Goal: Information Seeking & Learning: Find specific fact

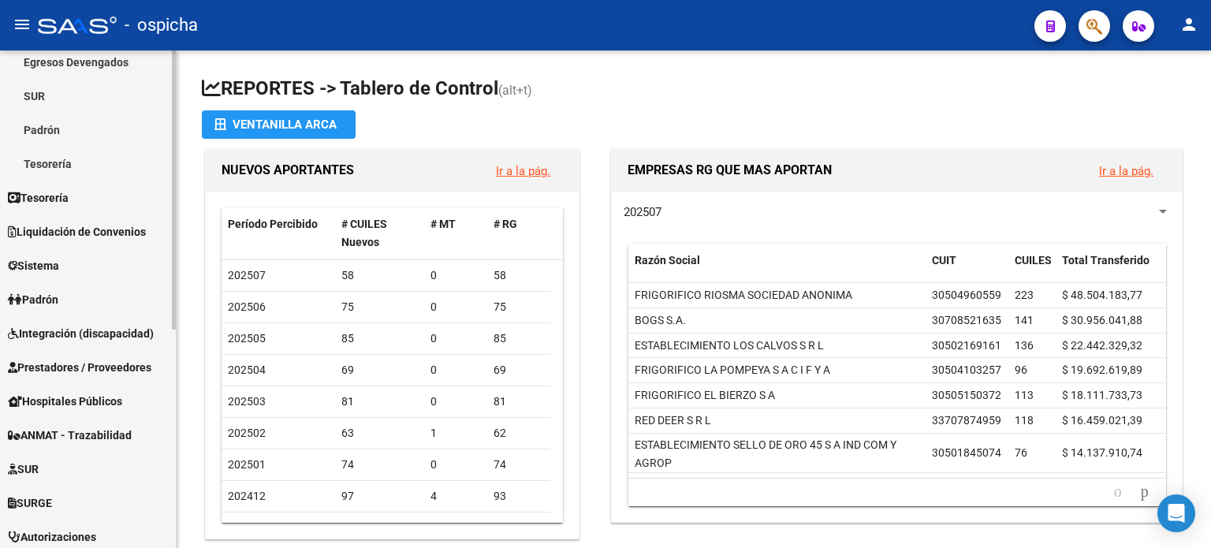
scroll to position [237, 0]
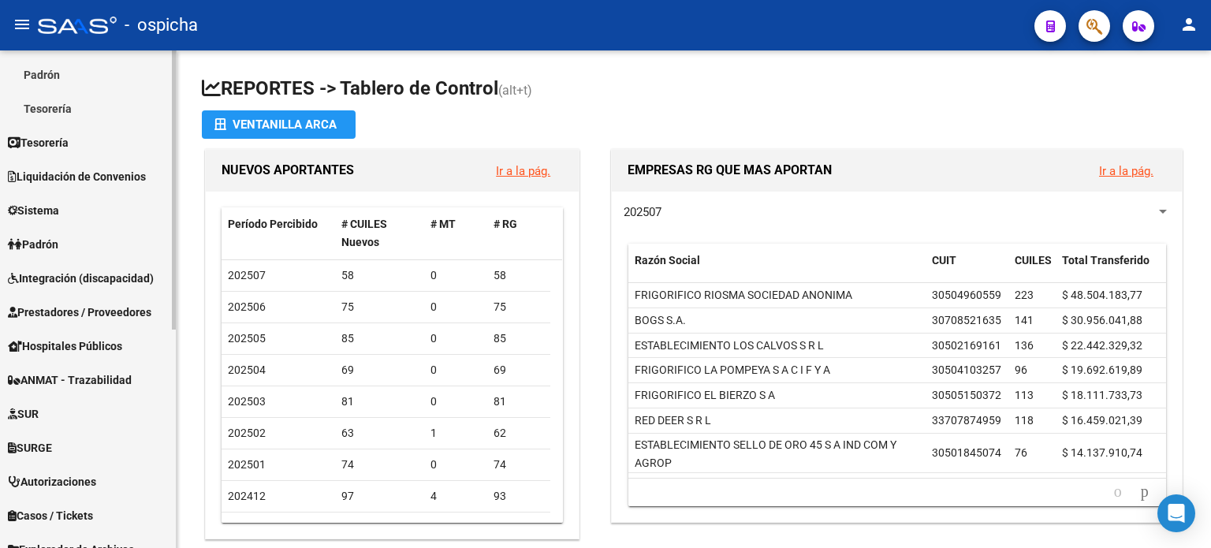
click at [70, 236] on link "Padrón" at bounding box center [88, 244] width 176 height 34
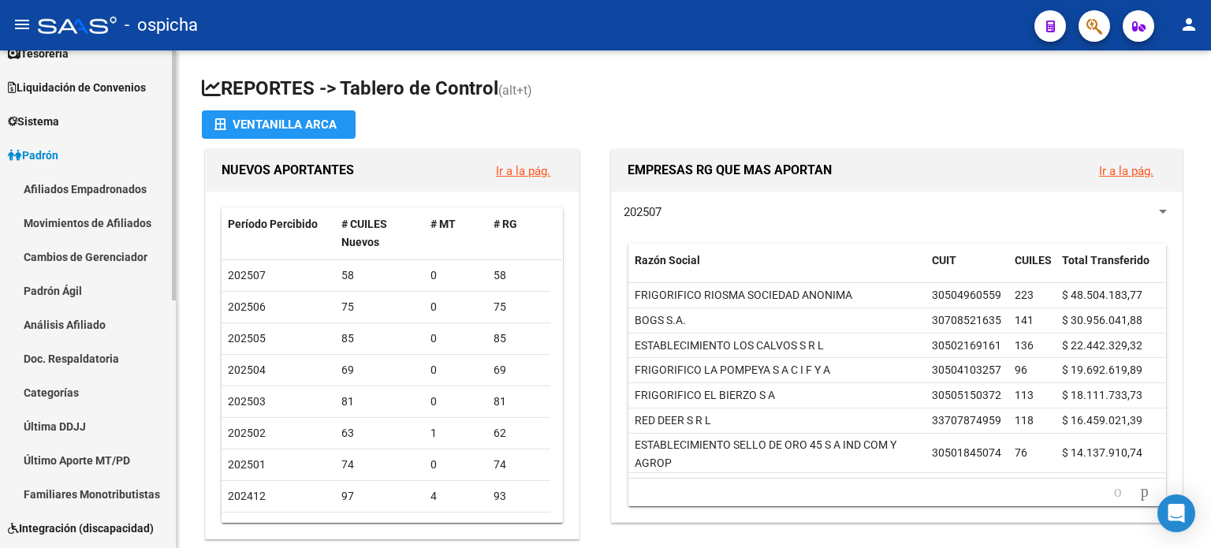
scroll to position [79, 0]
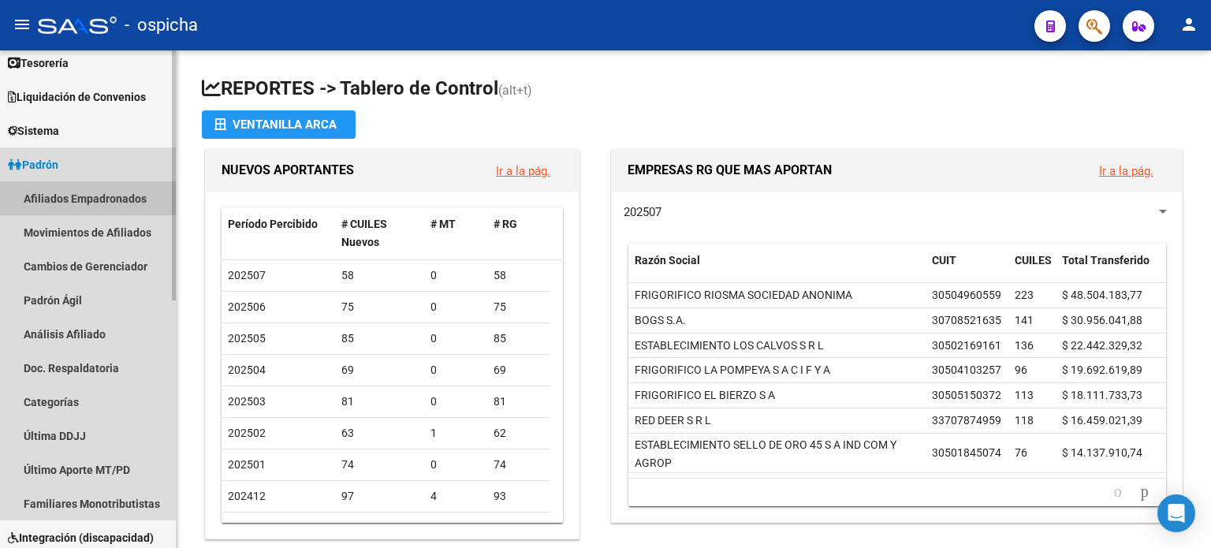
click at [69, 194] on link "Afiliados Empadronados" at bounding box center [88, 198] width 176 height 34
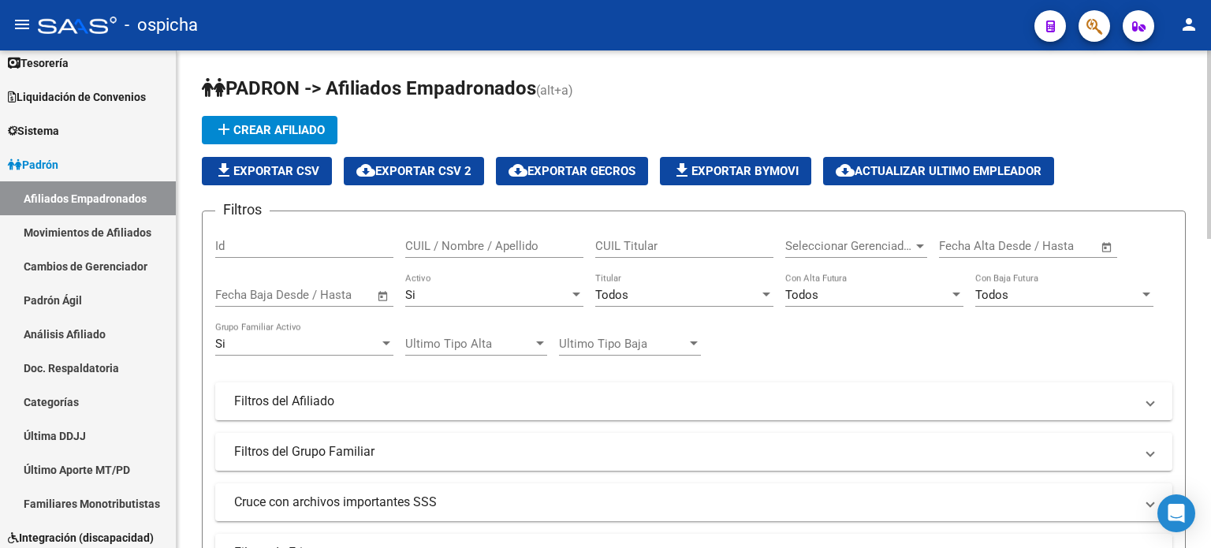
click at [486, 247] on input "CUIL / Nombre / Apellido" at bounding box center [494, 246] width 178 height 14
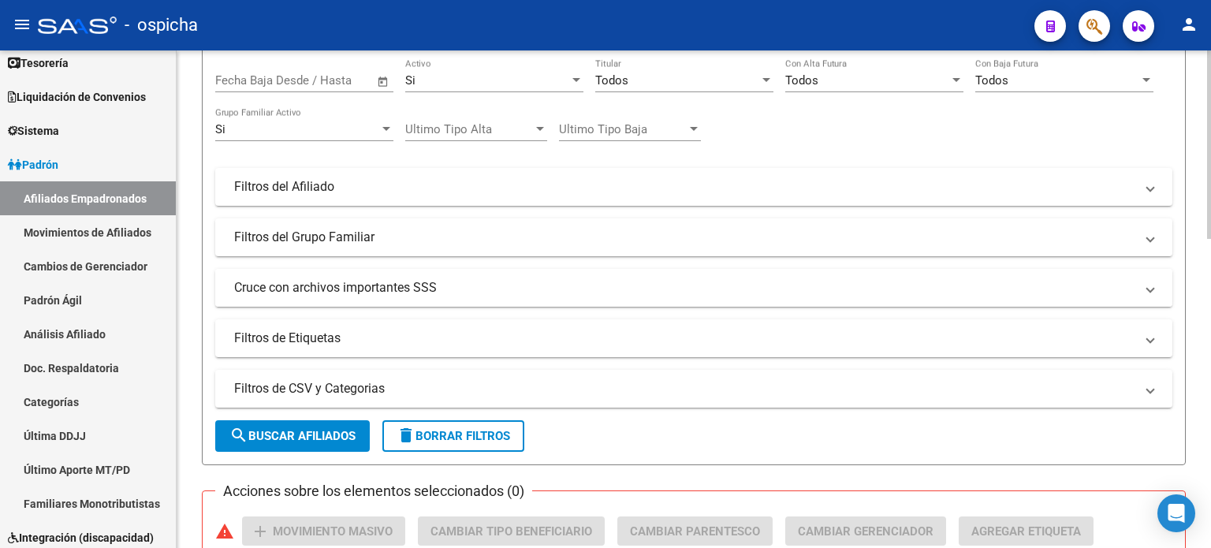
scroll to position [237, 0]
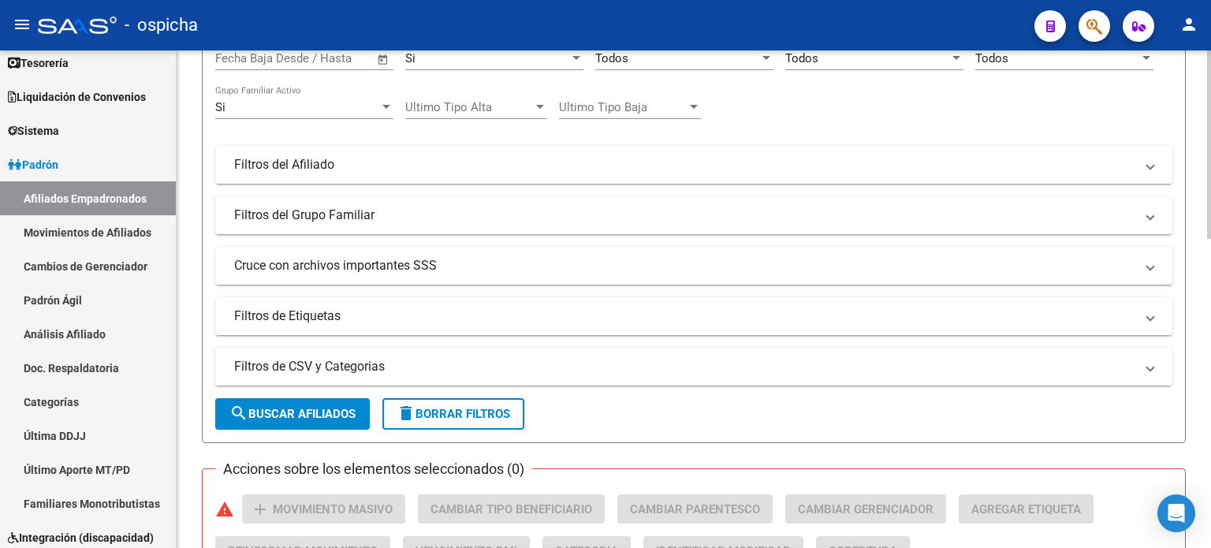
click at [307, 413] on span "search Buscar Afiliados" at bounding box center [292, 414] width 126 height 14
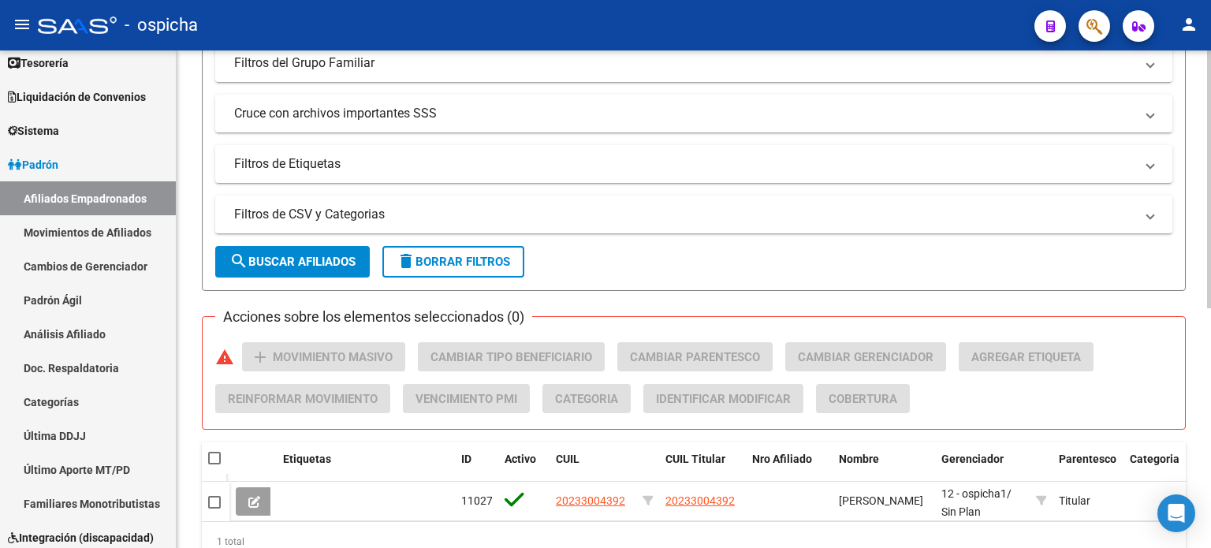
scroll to position [394, 0]
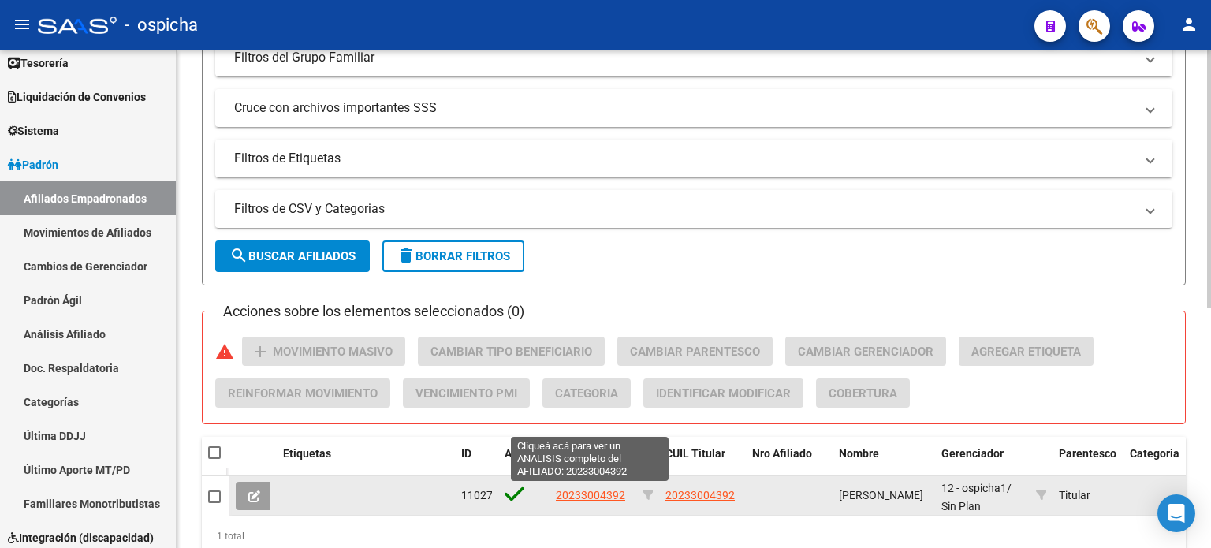
click at [599, 494] on span "20233004392" at bounding box center [590, 495] width 69 height 13
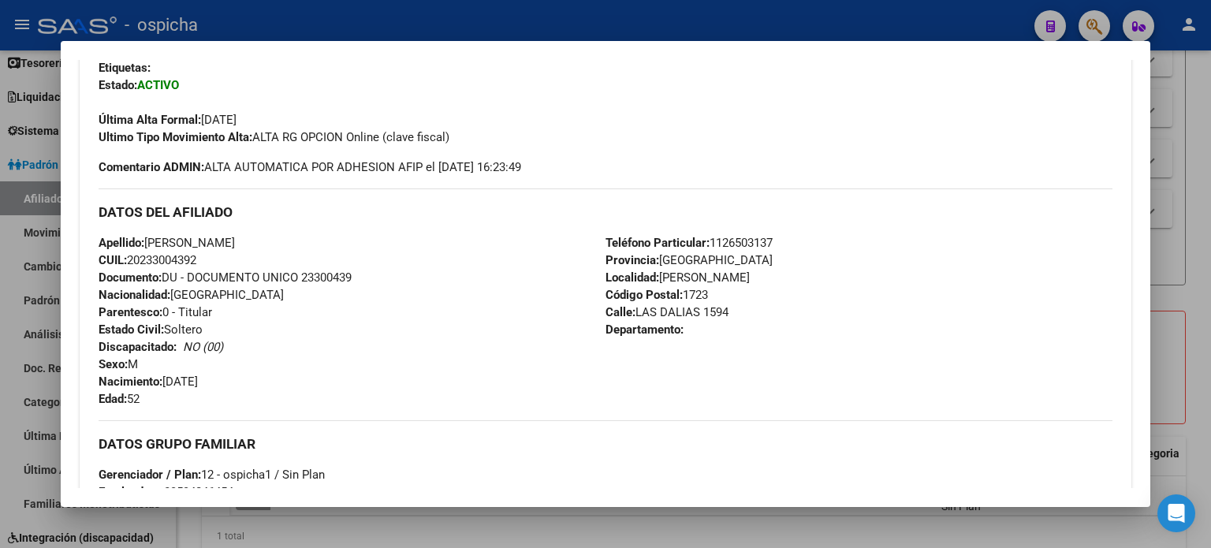
drag, startPoint x: 100, startPoint y: 211, endPoint x: 710, endPoint y: 352, distance: 625.9
click at [720, 365] on div "DATOS DEL AFILIADO Apellido: [PERSON_NAME] CUIL: 20233004392 Documento: DU - DO…" at bounding box center [606, 297] width 1014 height 219
copy div "DATOS DEL AFILIADO Apellido: [PERSON_NAME] CUIL: 20233004392 Documento: DU - DO…"
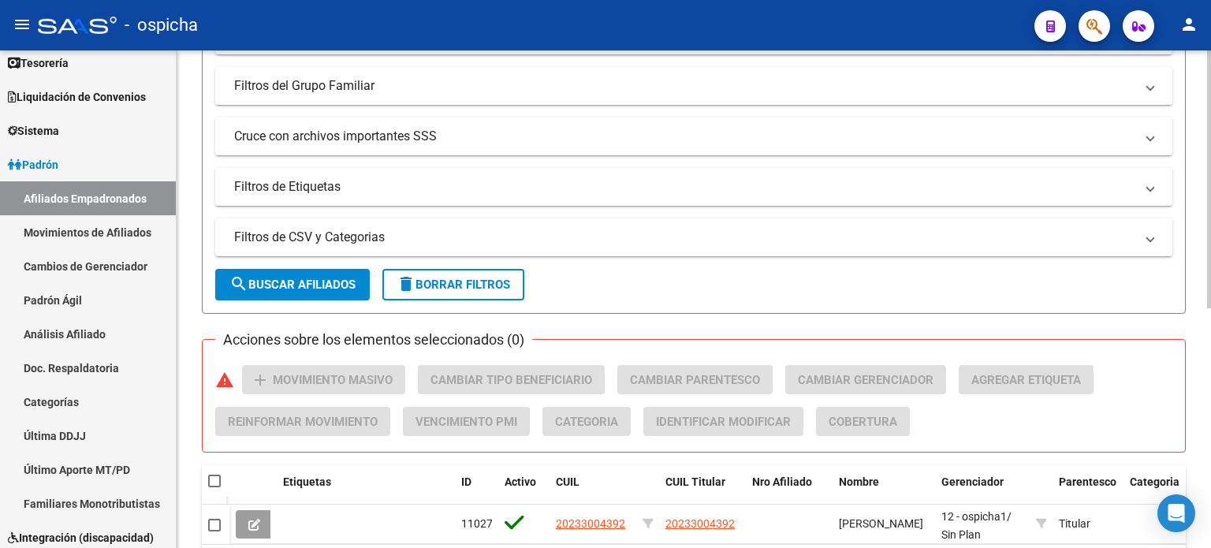
scroll to position [0, 0]
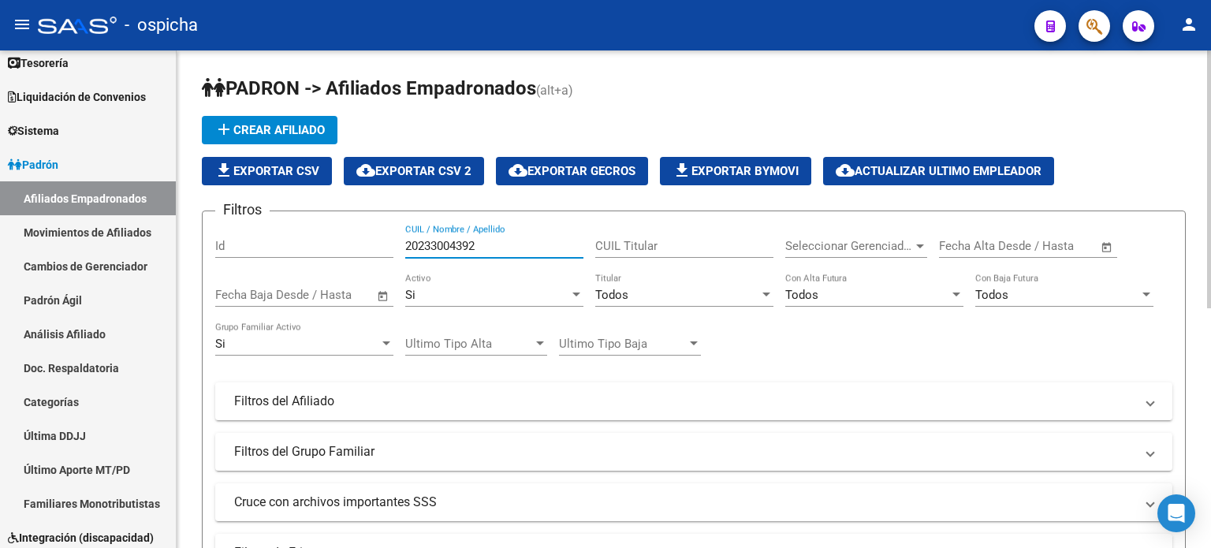
drag, startPoint x: 512, startPoint y: 244, endPoint x: 397, endPoint y: 250, distance: 114.5
click at [397, 250] on div "Filtros Id 20233004392 CUIL / Nombre / Apellido CUIL Titular Seleccionar Gerenc…" at bounding box center [693, 398] width 957 height 348
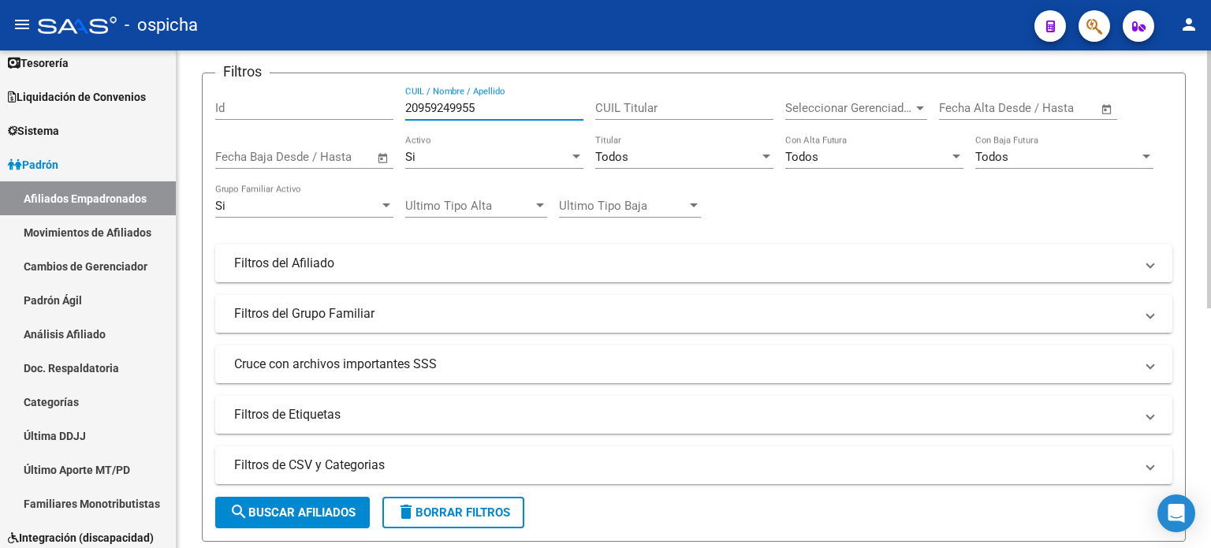
scroll to position [158, 0]
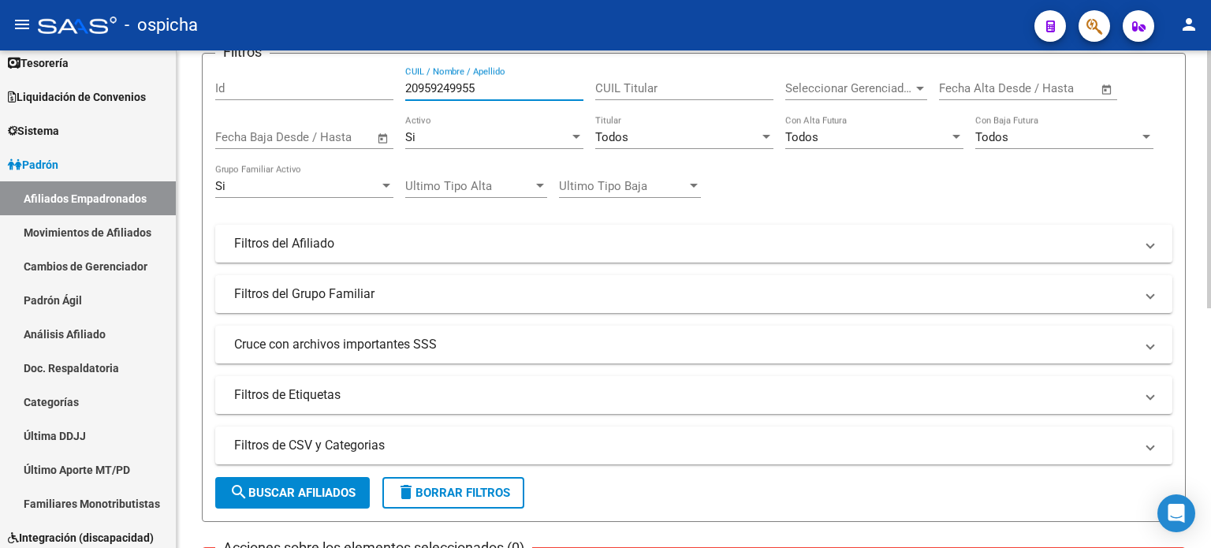
type input "20959249955"
click at [282, 480] on button "search Buscar Afiliados" at bounding box center [292, 493] width 155 height 32
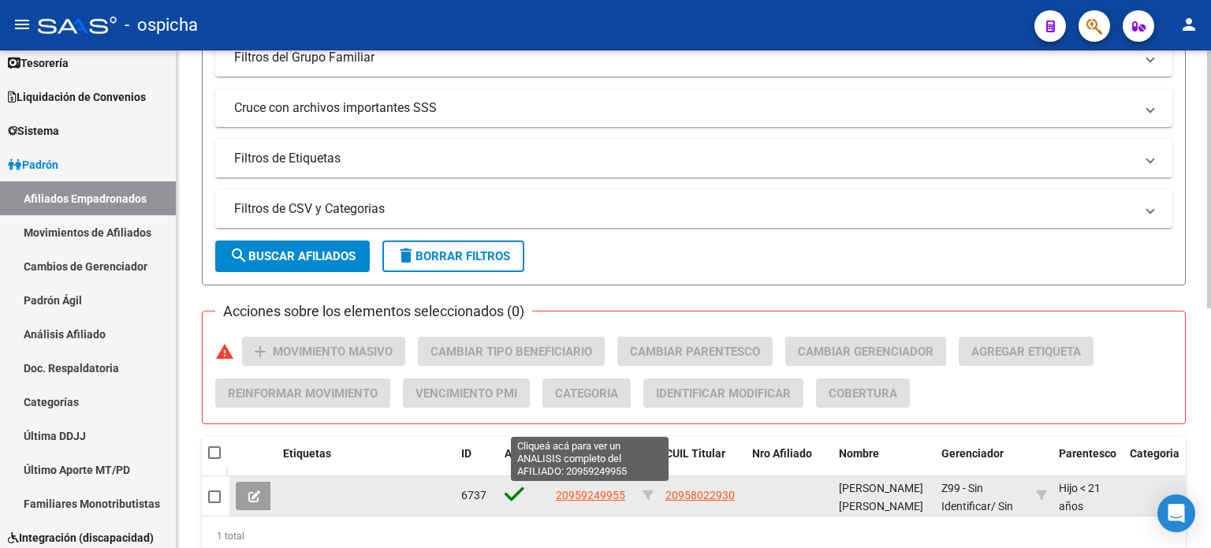
click at [583, 493] on span "20959249955" at bounding box center [590, 495] width 69 height 13
type textarea "20959249955"
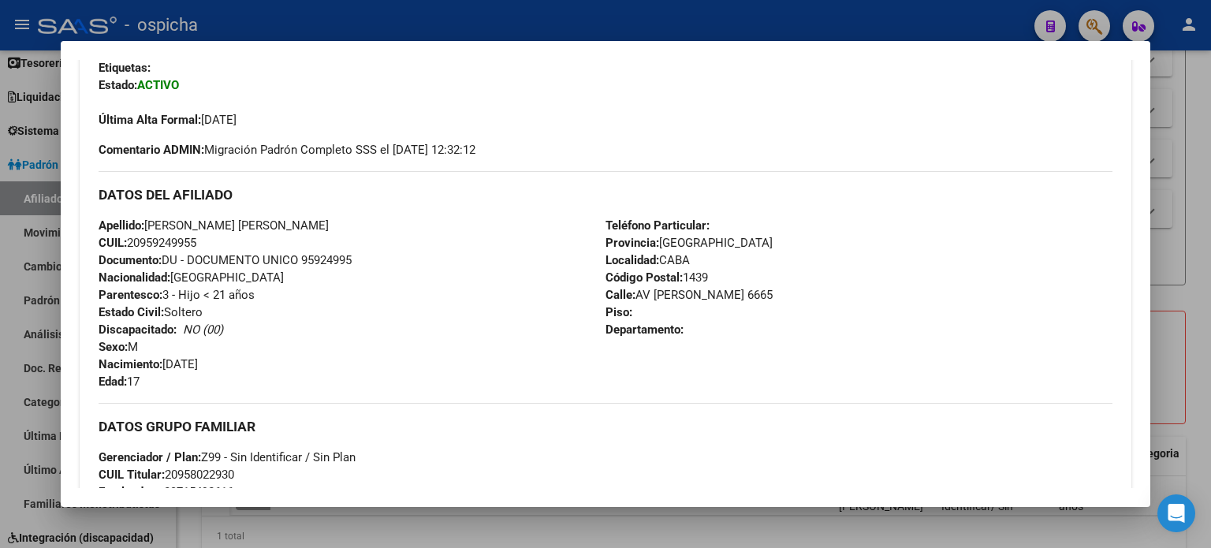
drag, startPoint x: 100, startPoint y: 192, endPoint x: 763, endPoint y: 329, distance: 676.3
click at [778, 340] on div "DATOS DEL AFILIADO Apellido: [PERSON_NAME] [PERSON_NAME] CUIL: 20959249955 Docu…" at bounding box center [606, 280] width 1014 height 219
copy div "DATOS DEL AFILIADO Apellido: [PERSON_NAME] [PERSON_NAME] CUIL: 20959249955 Docu…"
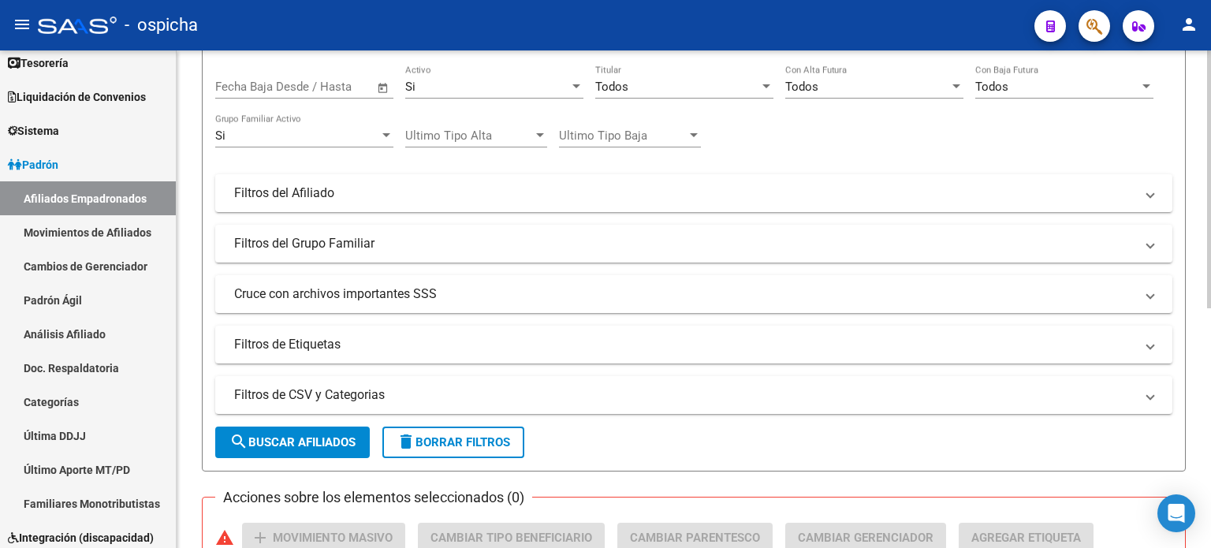
scroll to position [0, 0]
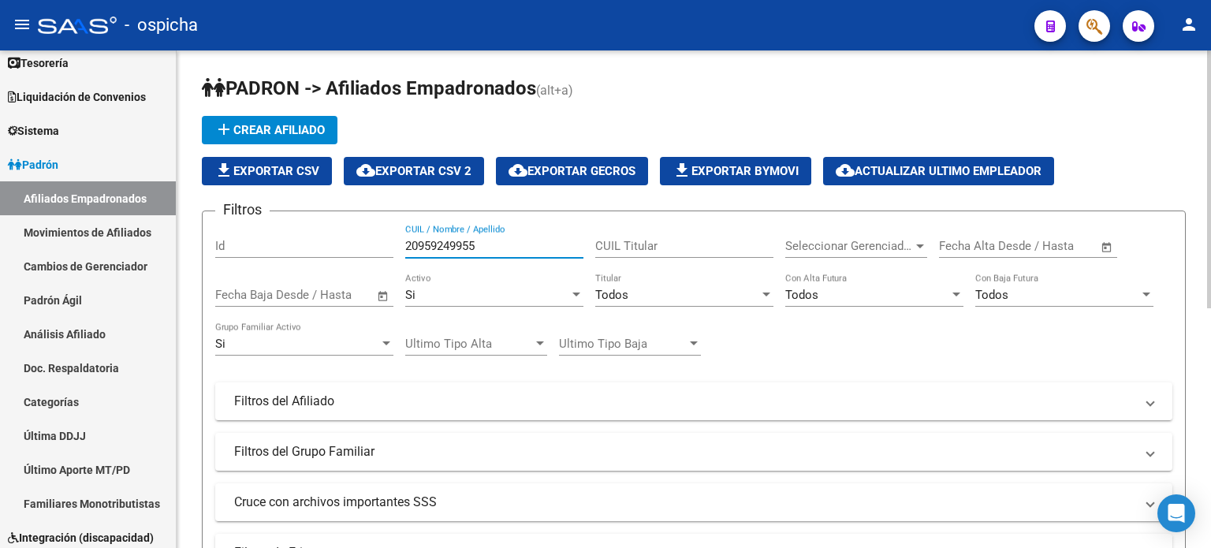
drag, startPoint x: 502, startPoint y: 239, endPoint x: 386, endPoint y: 242, distance: 116.8
click at [386, 242] on div "Filtros Id 20959249955 CUIL / Nombre / Apellido CUIL Titular Seleccionar Gerenc…" at bounding box center [693, 398] width 957 height 348
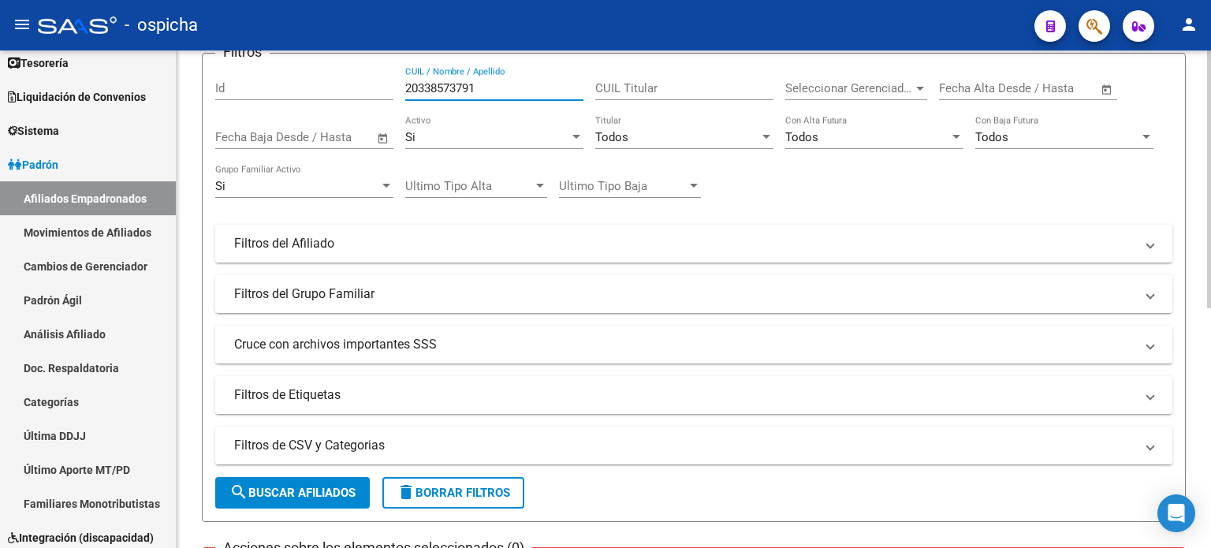
scroll to position [237, 0]
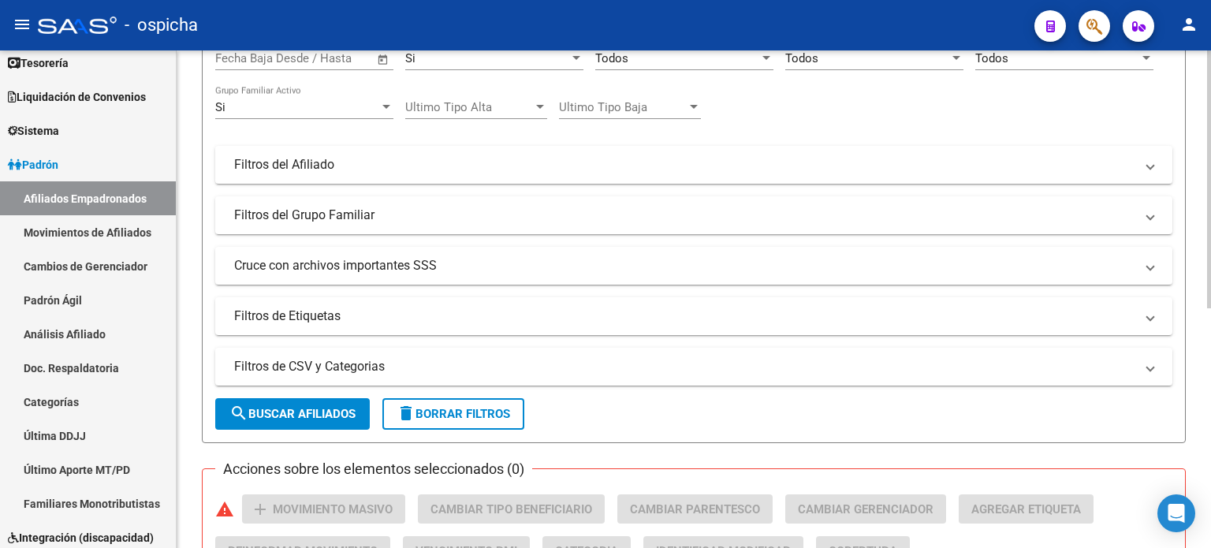
type input "20338573791"
click at [295, 416] on span "search Buscar Afiliados" at bounding box center [292, 414] width 126 height 14
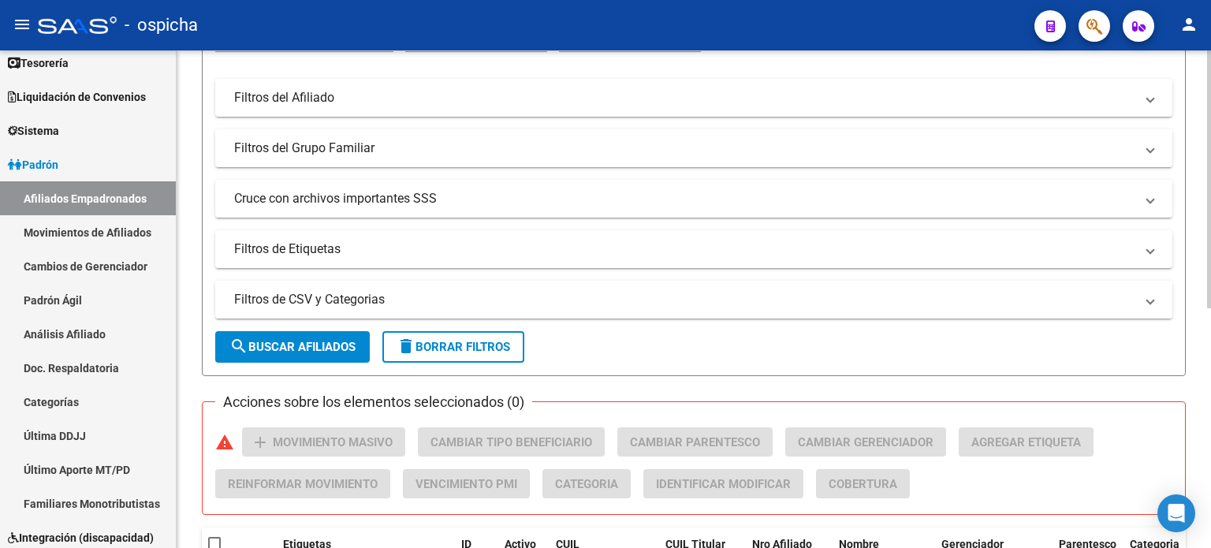
scroll to position [462, 0]
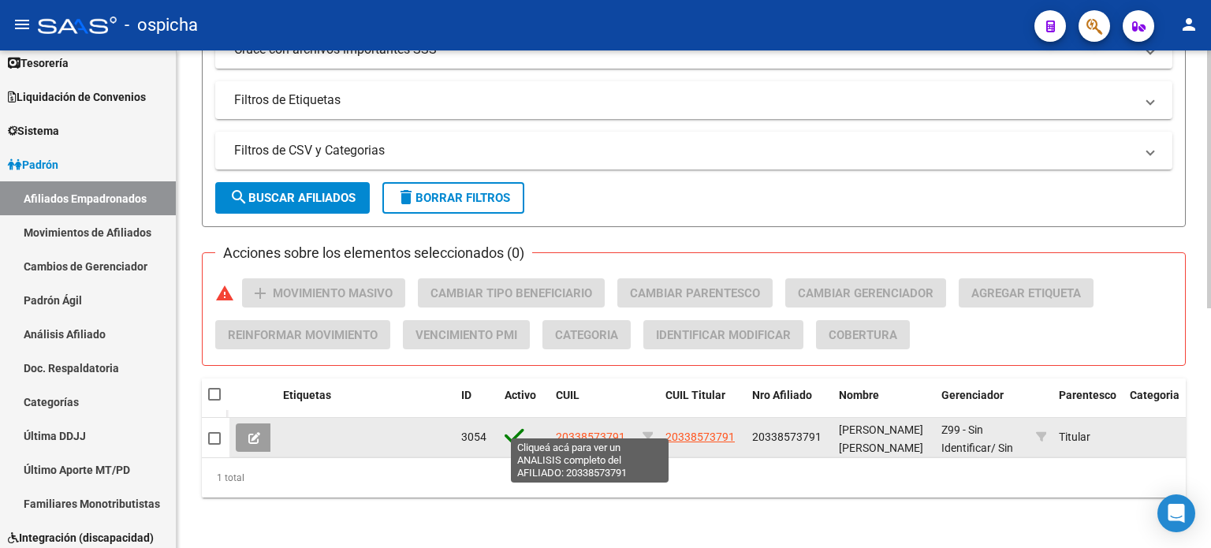
click at [587, 431] on span "20338573791" at bounding box center [590, 437] width 69 height 13
type textarea "20338573791"
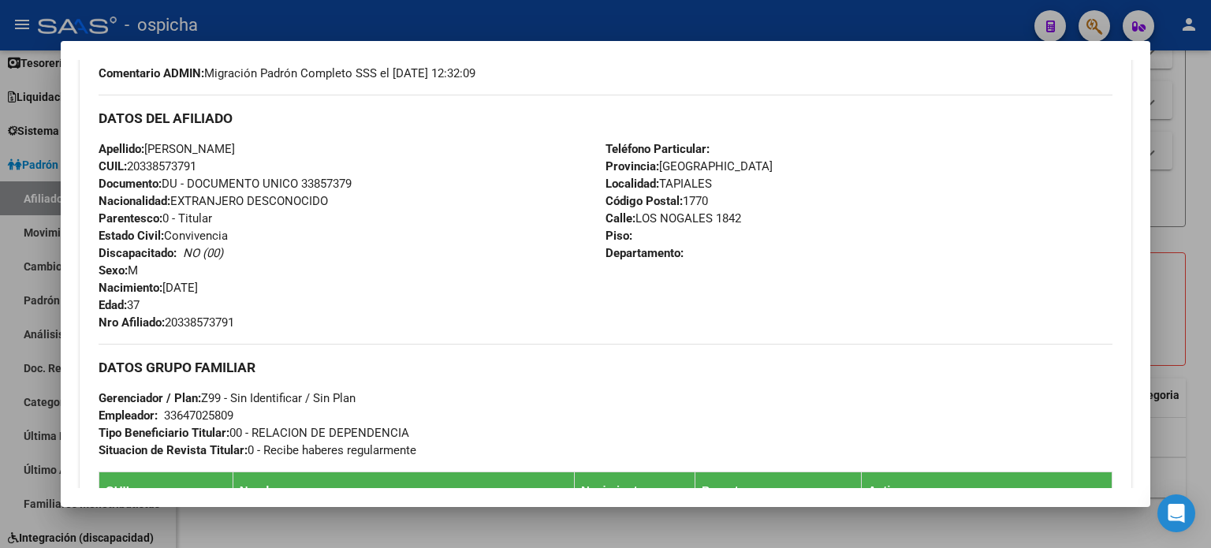
scroll to position [473, 0]
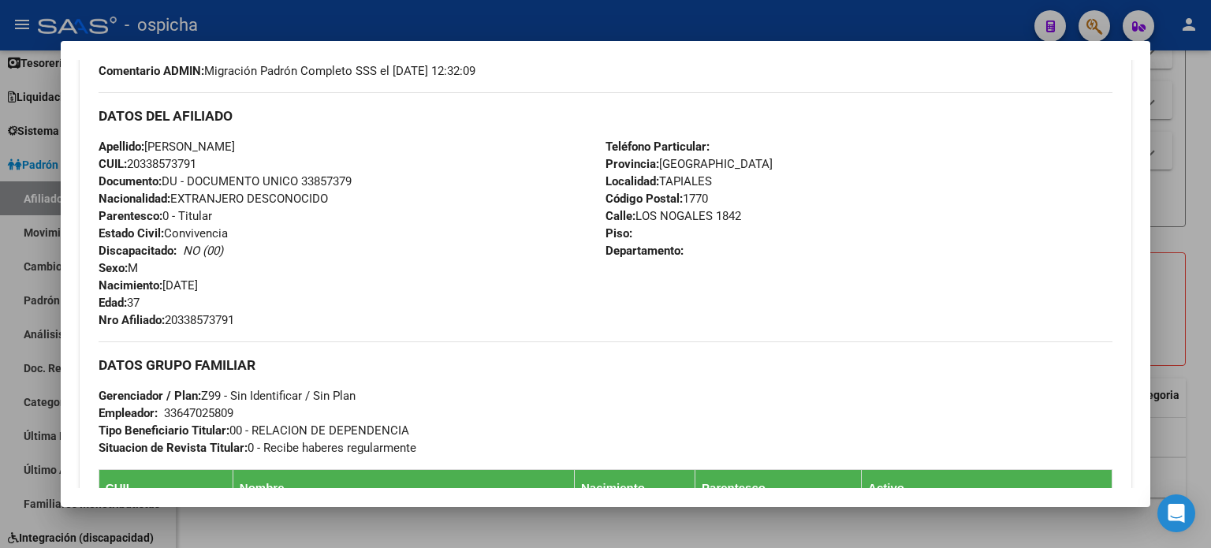
drag, startPoint x: 101, startPoint y: 115, endPoint x: 750, endPoint y: 260, distance: 665.0
click at [750, 260] on div "DATOS DEL AFILIADO Apellido: [PERSON_NAME] CUIL: 20338573791 Documento: DU - DO…" at bounding box center [606, 210] width 1014 height 237
copy div "DATOS DEL AFILIADO Apellido: [PERSON_NAME] CUIL: 20338573791 Documento: DU - DO…"
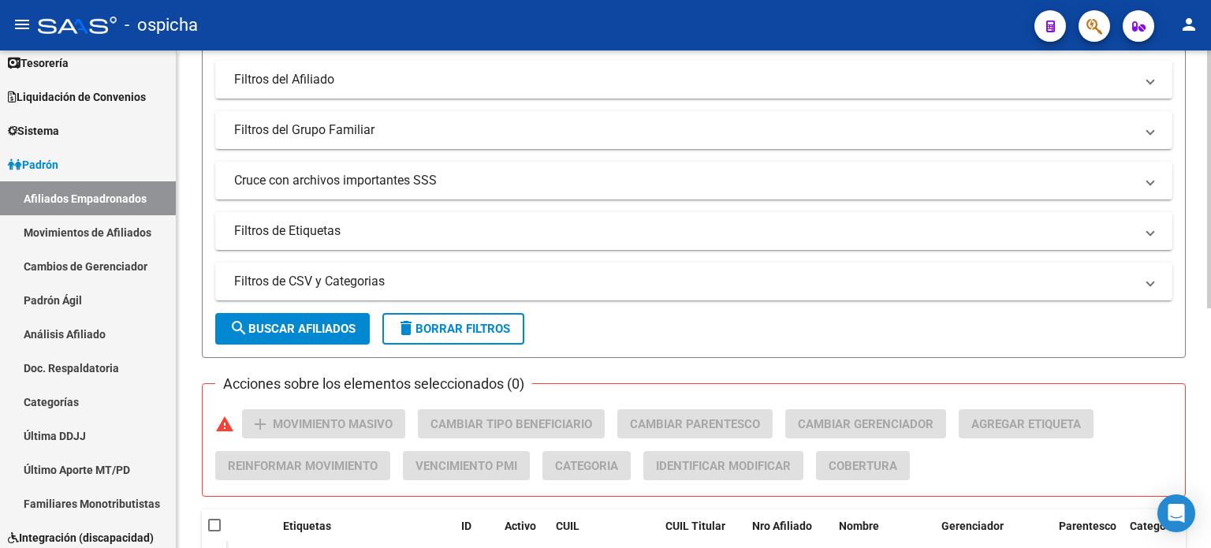
scroll to position [68, 0]
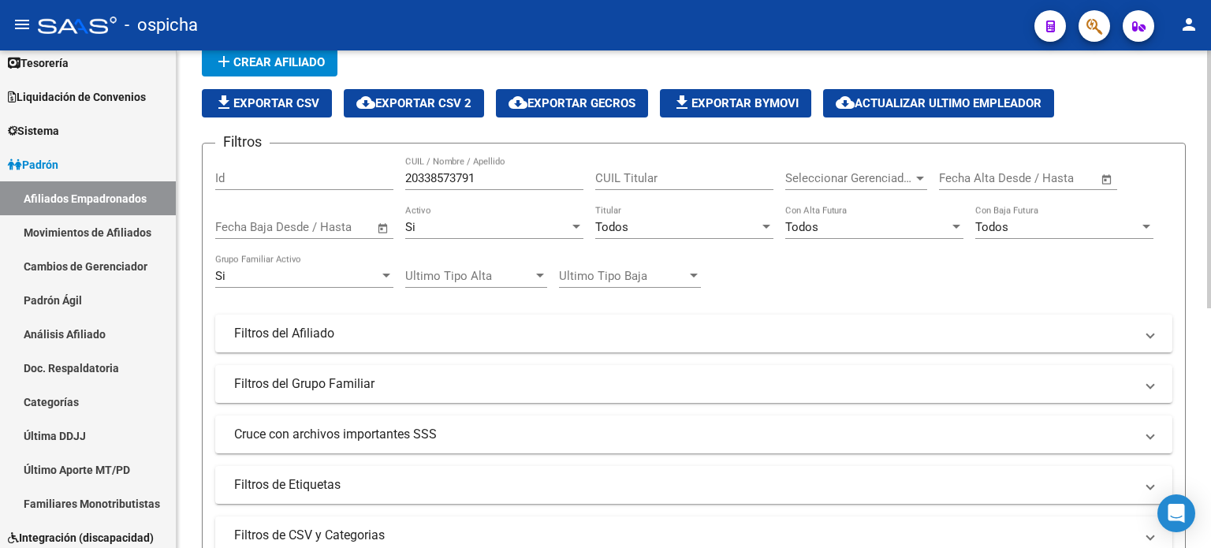
drag, startPoint x: 486, startPoint y: 165, endPoint x: 423, endPoint y: 170, distance: 63.3
click at [423, 170] on div "20338573791 CUIL / Nombre / Apellido" at bounding box center [494, 173] width 178 height 34
drag, startPoint x: 489, startPoint y: 176, endPoint x: 383, endPoint y: 181, distance: 105.8
click at [383, 179] on div "Filtros Id 20338573791 CUIL / Nombre / Apellido CUIL Titular Seleccionar Gerenc…" at bounding box center [693, 330] width 957 height 348
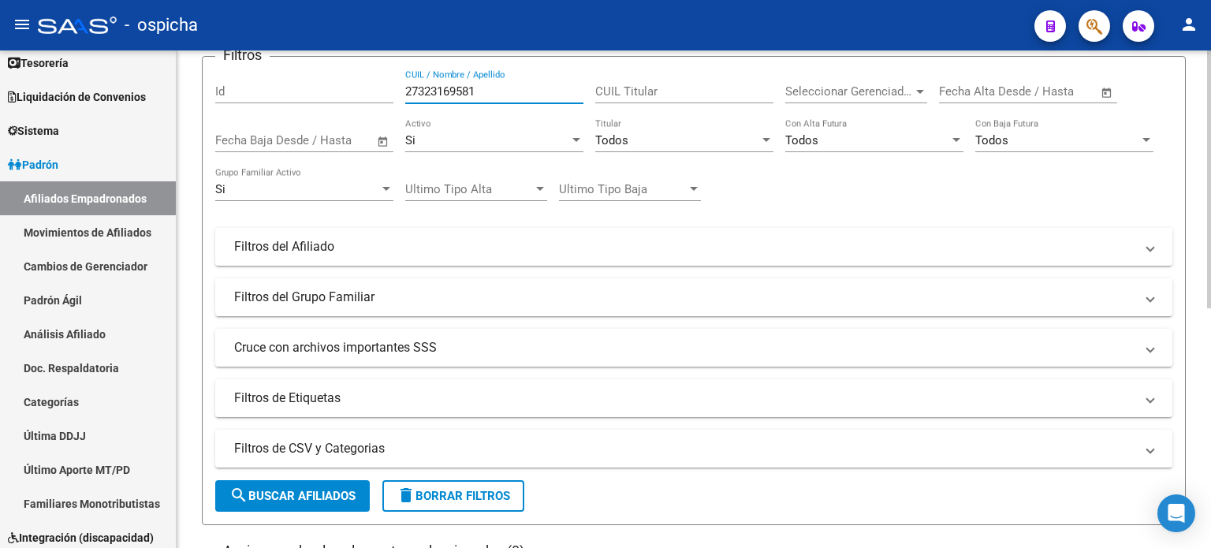
scroll to position [383, 0]
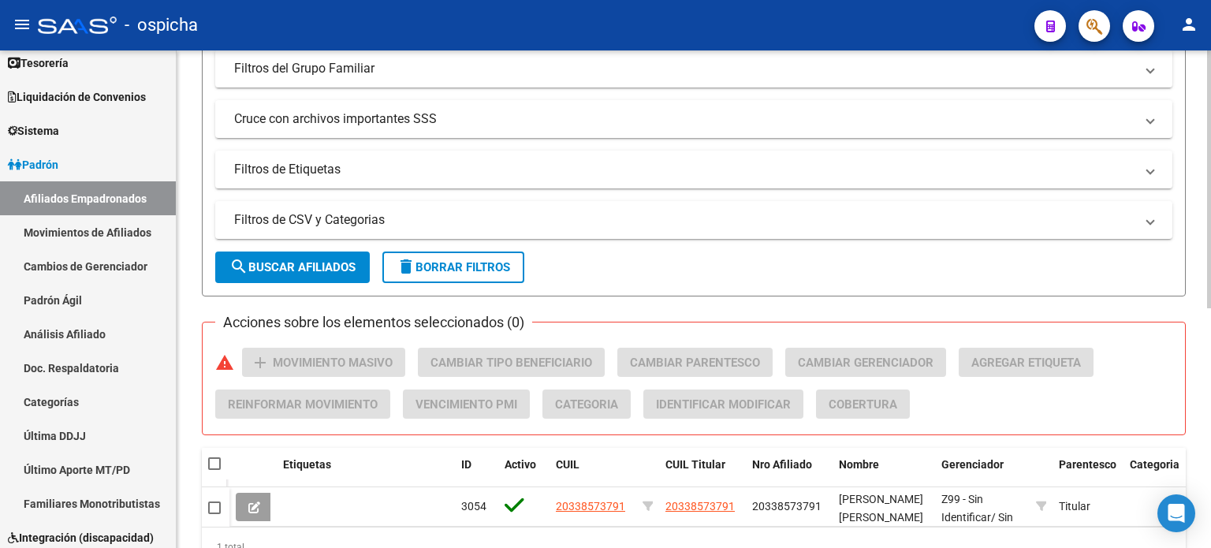
type input "27323169581"
click at [312, 270] on span "search Buscar Afiliados" at bounding box center [292, 267] width 126 height 14
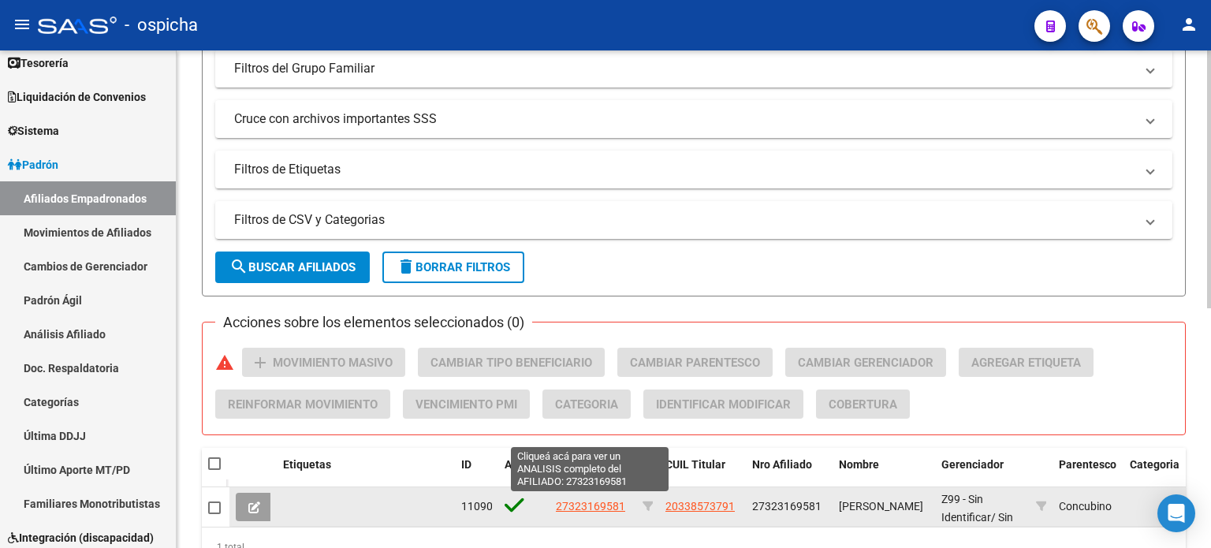
click at [595, 501] on span "27323169581" at bounding box center [590, 506] width 69 height 13
type textarea "27323169581"
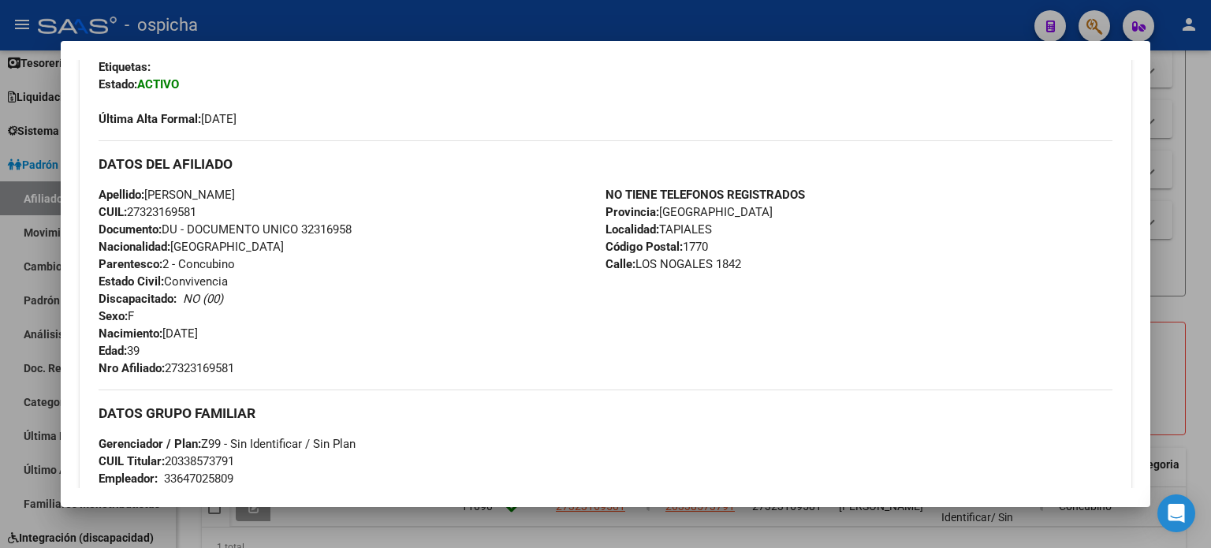
scroll to position [394, 0]
drag, startPoint x: 131, startPoint y: 211, endPoint x: 249, endPoint y: 202, distance: 118.6
click at [249, 202] on div "Apellido: [PERSON_NAME] CUIL: 27323169581 Documento: DU - DOCUMENTO UNICO 32316…" at bounding box center [352, 282] width 507 height 191
click at [241, 227] on span "Documento: DU - DOCUMENTO UNICO 32316958" at bounding box center [225, 230] width 253 height 14
